Goal: Transaction & Acquisition: Purchase product/service

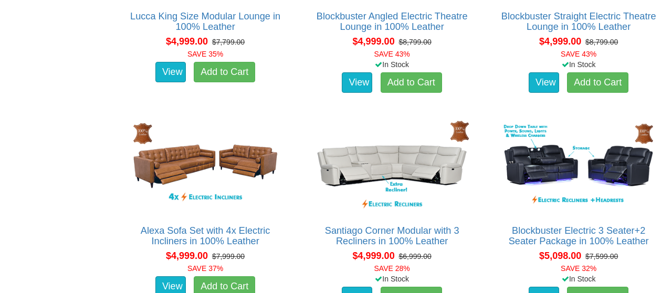
scroll to position [4203, 0]
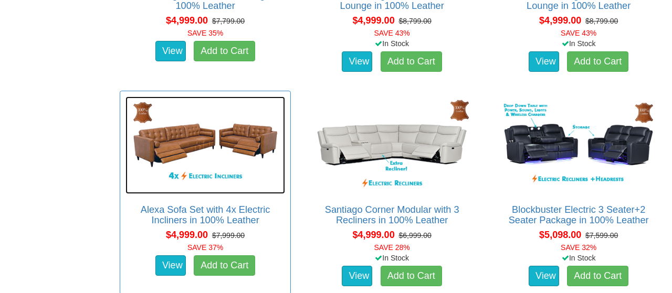
click at [190, 139] on img at bounding box center [205, 146] width 160 height 98
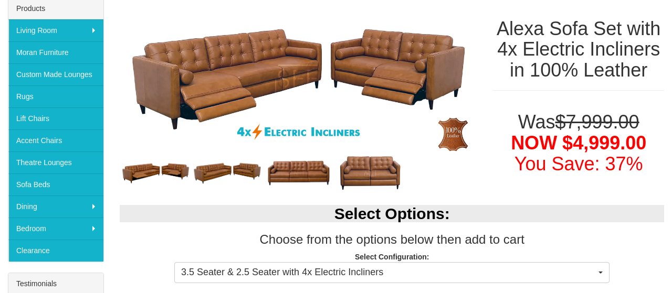
scroll to position [273, 0]
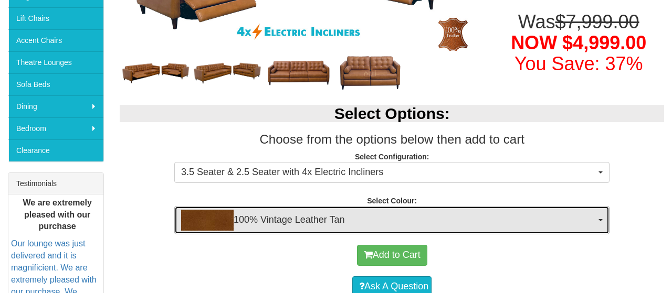
click at [600, 220] on span "button" at bounding box center [600, 220] width 4 height 2
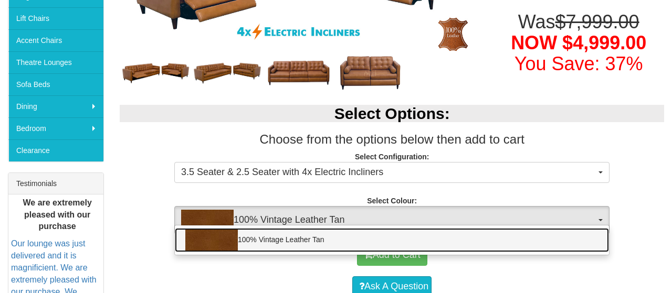
click at [548, 239] on link "100% Vintage Leather Tan" at bounding box center [392, 240] width 434 height 24
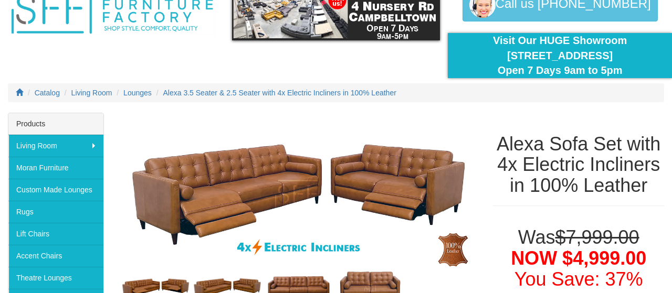
scroll to position [55, 0]
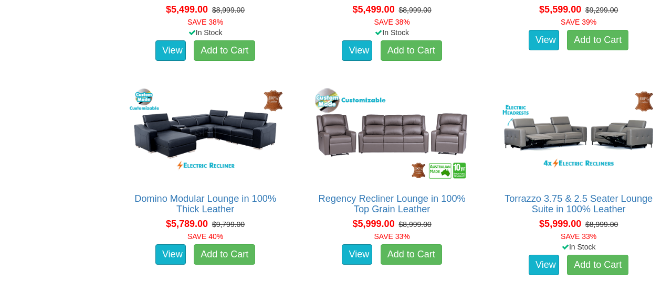
scroll to position [5076, 0]
